Goal: Information Seeking & Learning: Learn about a topic

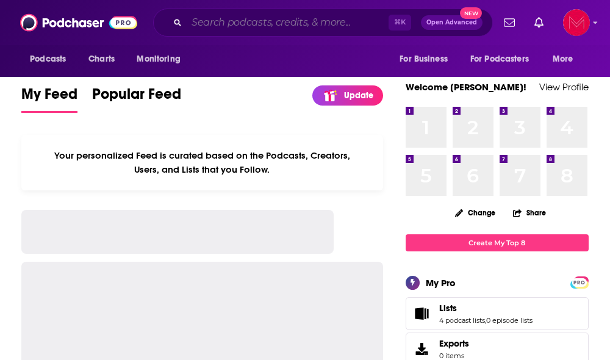
click at [218, 18] on input "Search podcasts, credits, & more..." at bounding box center [288, 23] width 202 height 20
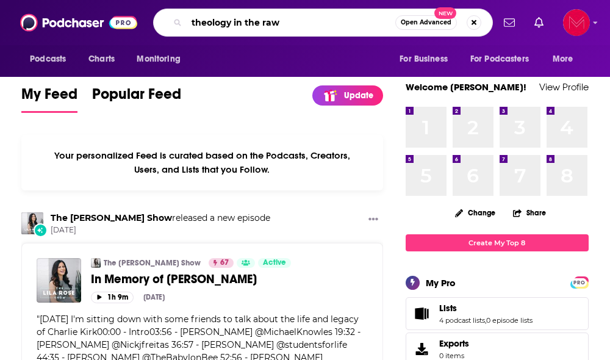
type input "theology in the raw"
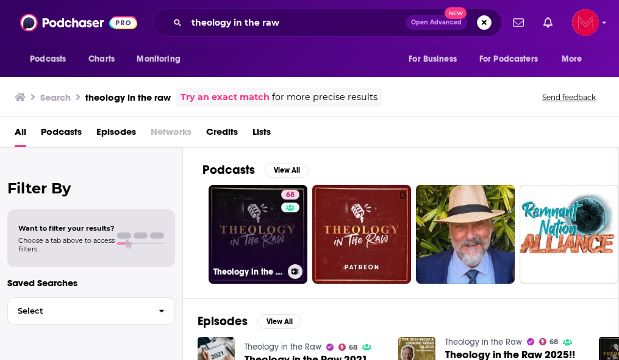
click at [248, 254] on link "68 Theology in the Raw" at bounding box center [258, 234] width 99 height 99
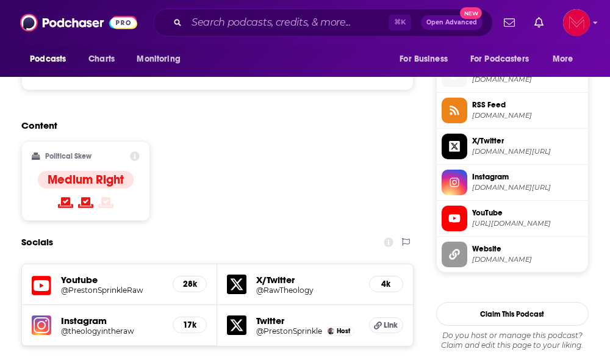
scroll to position [980, 0]
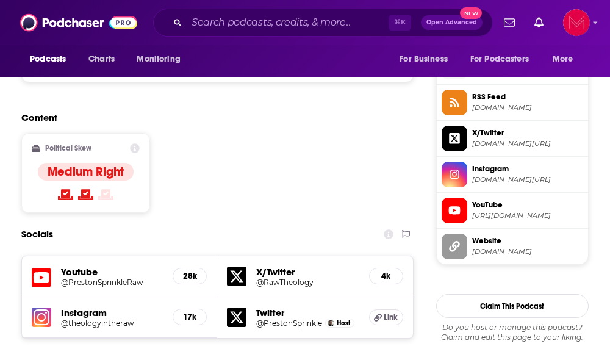
click at [274, 307] on h5 "Twitter" at bounding box center [307, 313] width 102 height 12
click at [240, 307] on icon at bounding box center [237, 317] width 20 height 20
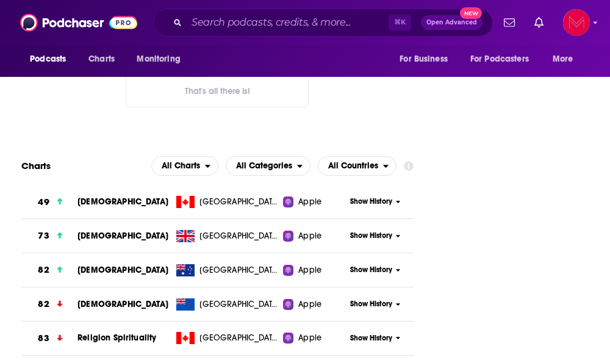
scroll to position [1468, 0]
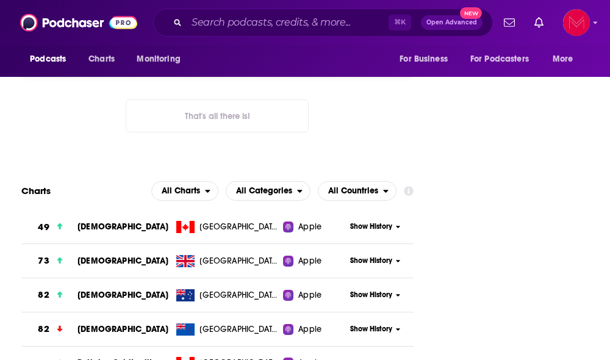
click at [399, 255] on button "Show History" at bounding box center [375, 260] width 59 height 10
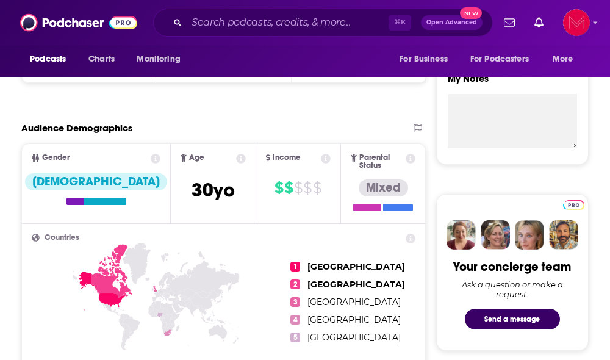
scroll to position [423, 0]
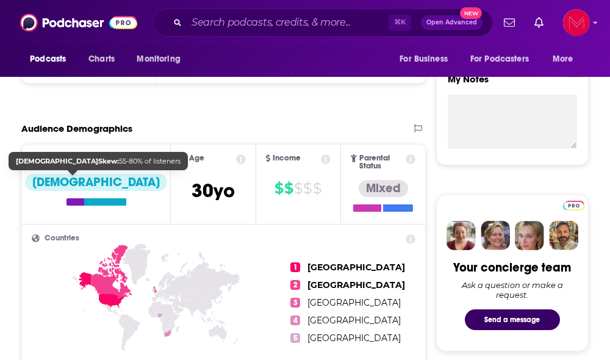
click at [81, 179] on div "[DEMOGRAPHIC_DATA]" at bounding box center [96, 182] width 142 height 17
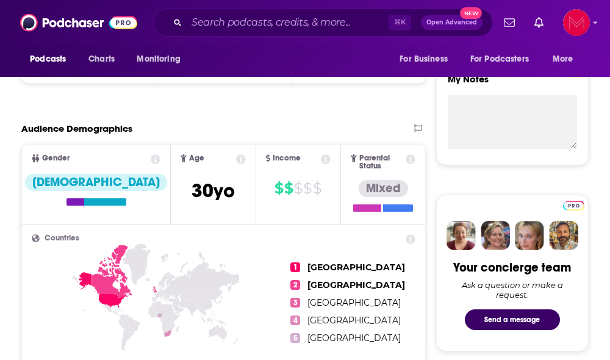
click at [87, 160] on div "Gender" at bounding box center [96, 159] width 148 height 10
click at [151, 160] on icon at bounding box center [156, 159] width 10 height 10
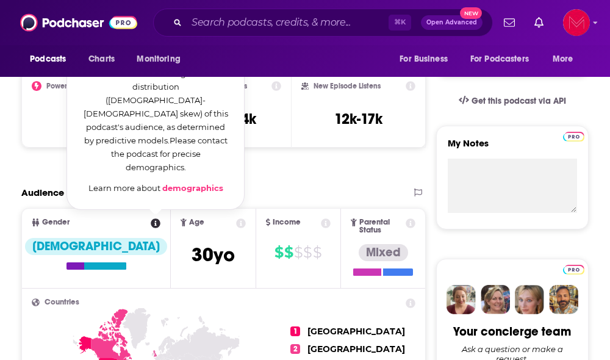
scroll to position [351, 0]
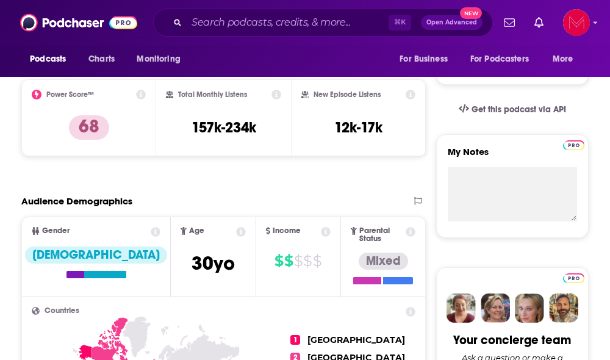
scroll to position [0, 0]
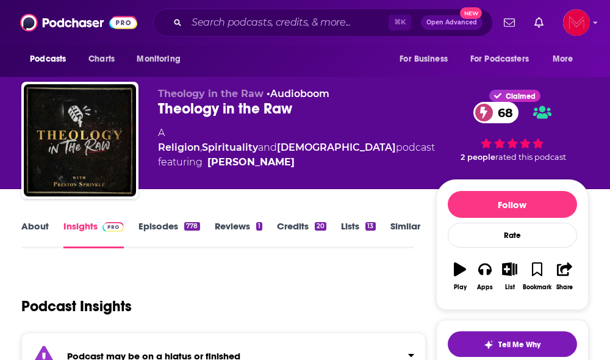
click at [32, 228] on link "About" at bounding box center [34, 234] width 27 height 28
